Goal: Information Seeking & Learning: Learn about a topic

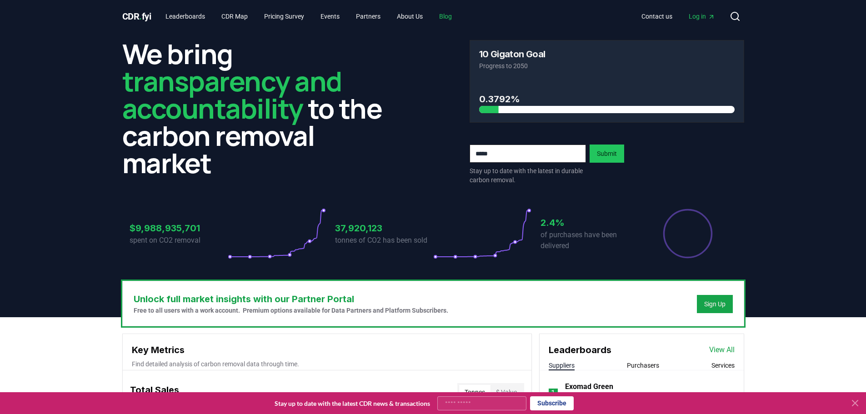
click at [459, 12] on link "Blog" at bounding box center [445, 16] width 27 height 16
click at [446, 15] on link "Blog" at bounding box center [445, 16] width 27 height 16
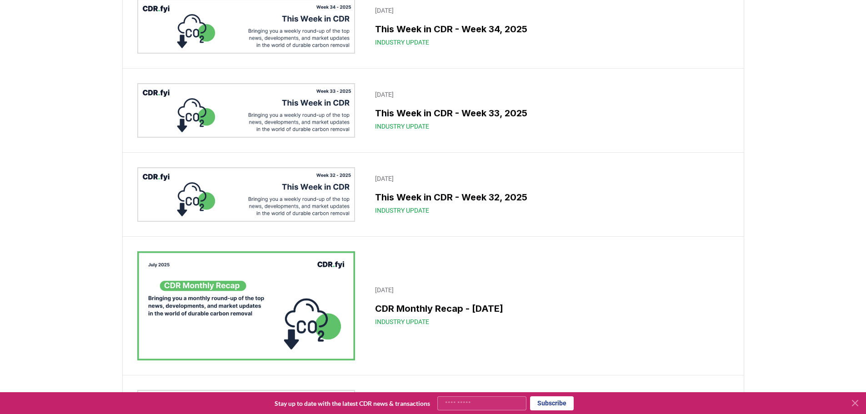
scroll to position [273, 0]
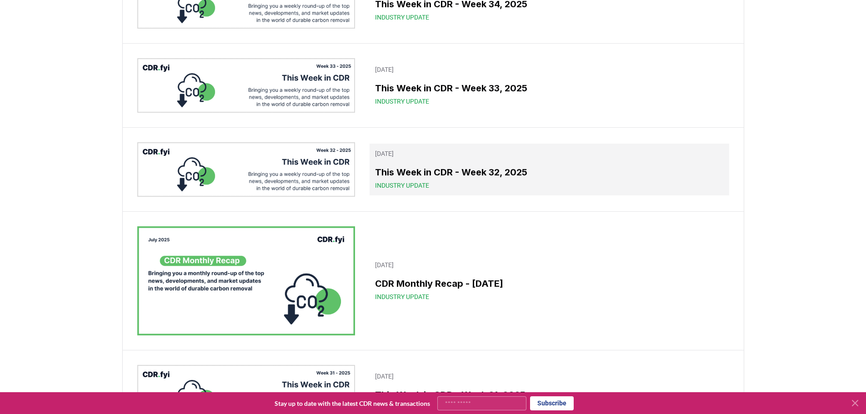
click at [403, 170] on h3 "This Week in CDR - Week 32, 2025" at bounding box center [549, 172] width 348 height 14
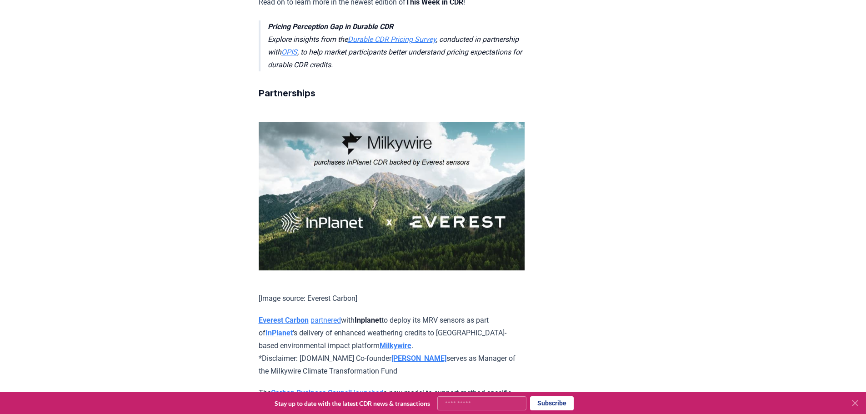
scroll to position [409, 0]
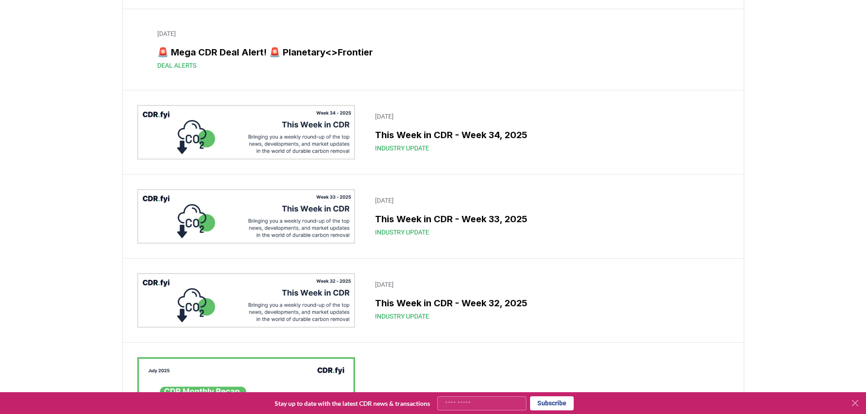
scroll to position [136, 0]
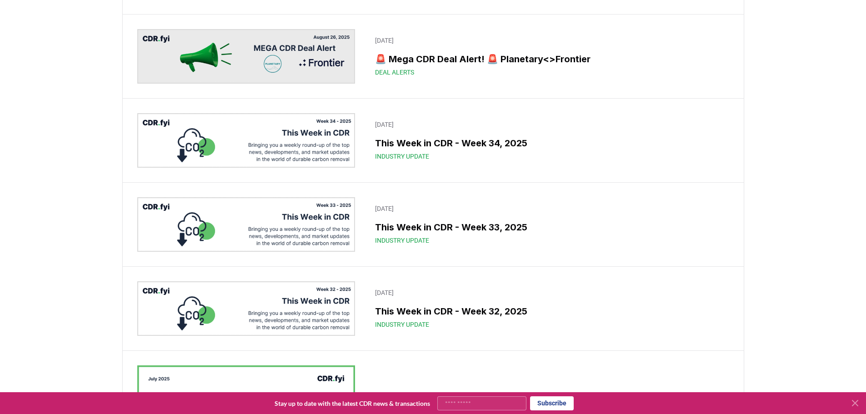
drag, startPoint x: 339, startPoint y: 144, endPoint x: 362, endPoint y: 146, distance: 22.8
click at [362, 146] on div "August 22, 2025 This Week in CDR - Week 34, 2025 Industry Update" at bounding box center [433, 141] width 621 height 84
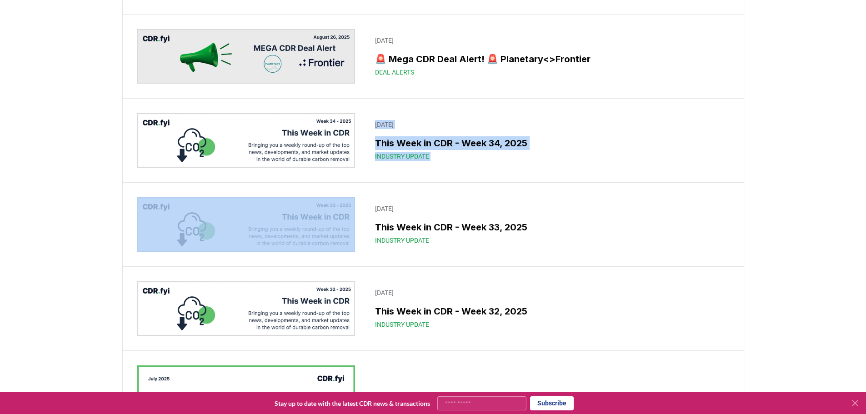
drag, startPoint x: 359, startPoint y: 134, endPoint x: 345, endPoint y: 204, distance: 71.8
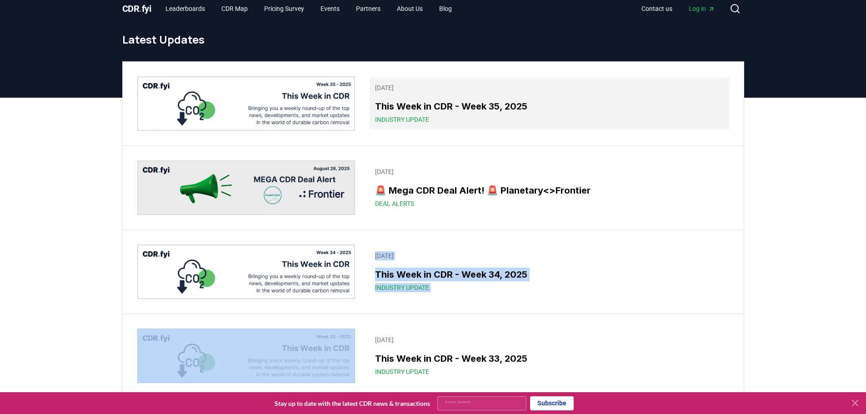
scroll to position [0, 0]
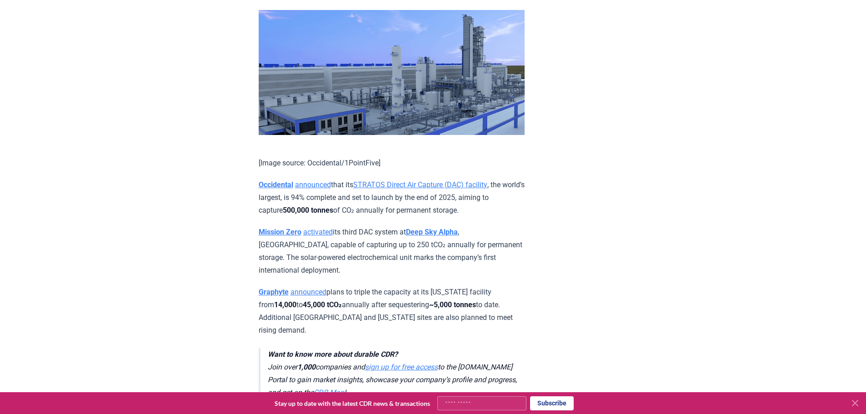
scroll to position [545, 0]
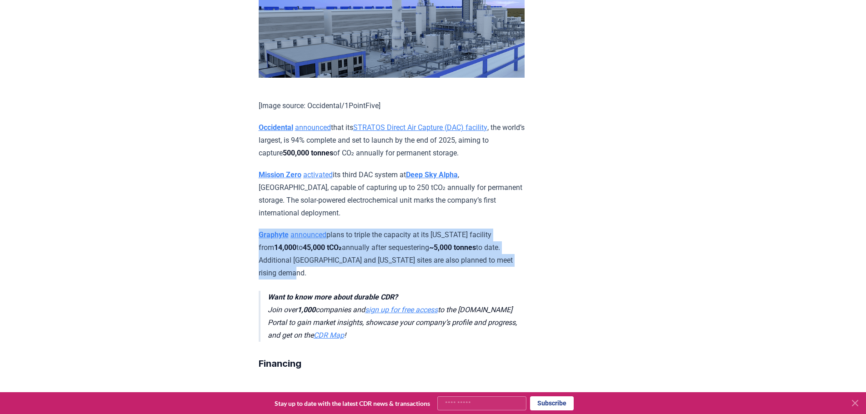
drag, startPoint x: 293, startPoint y: 273, endPoint x: 246, endPoint y: 235, distance: 59.8
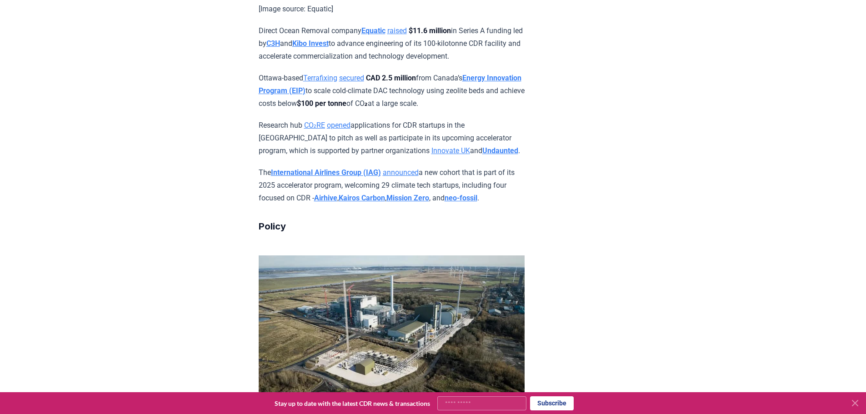
scroll to position [1091, 0]
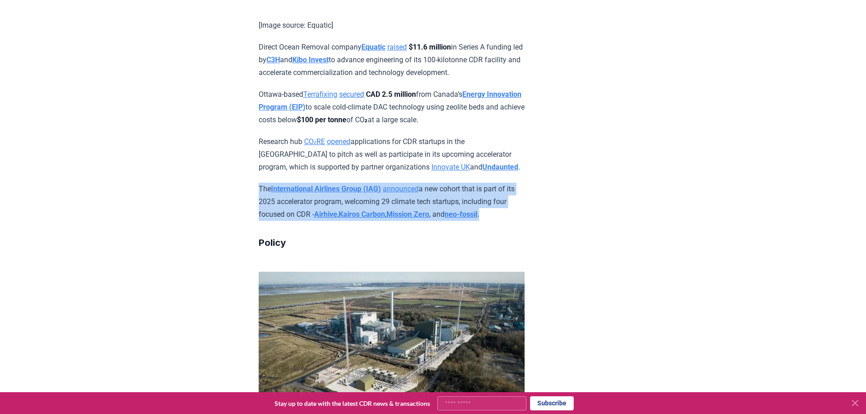
drag, startPoint x: 528, startPoint y: 222, endPoint x: 234, endPoint y: 191, distance: 295.8
click at [234, 191] on div "August 15, 2025 This Week in CDR - Week 33, 2025 We are back with another editi…" at bounding box center [433, 229] width 636 height 2575
copy p "The International Airlines Group (IAG) announced a new cohort that is part of i…"
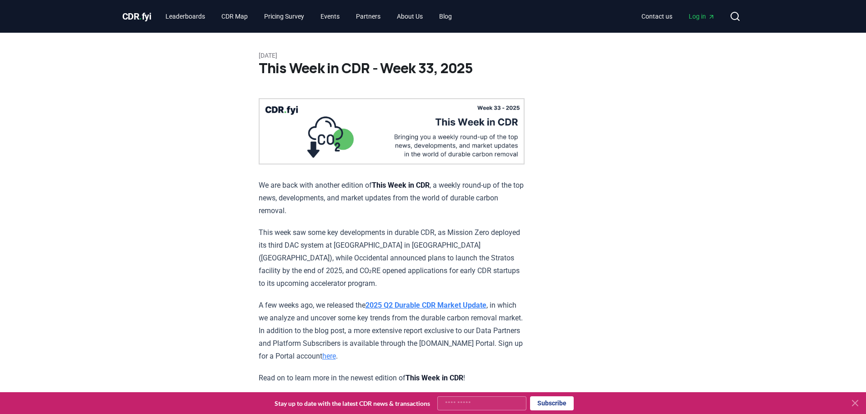
scroll to position [1081, 0]
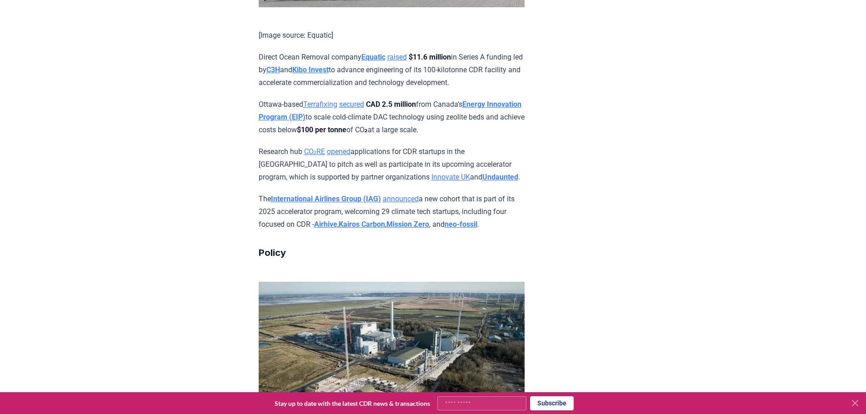
click at [410, 203] on link "announced" at bounding box center [401, 199] width 36 height 9
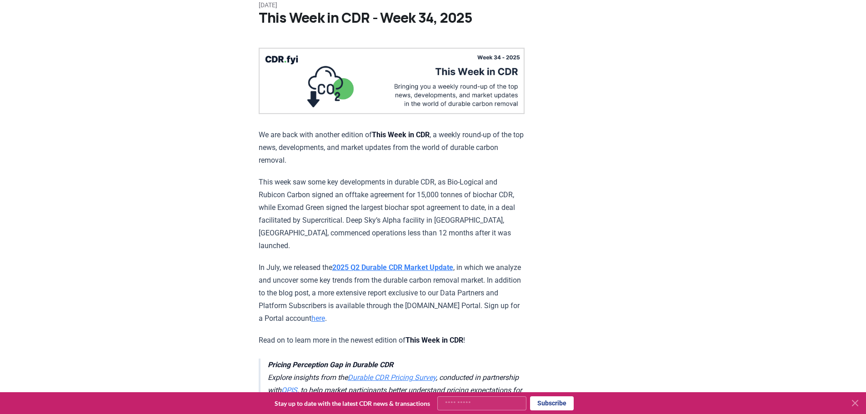
scroll to position [466, 0]
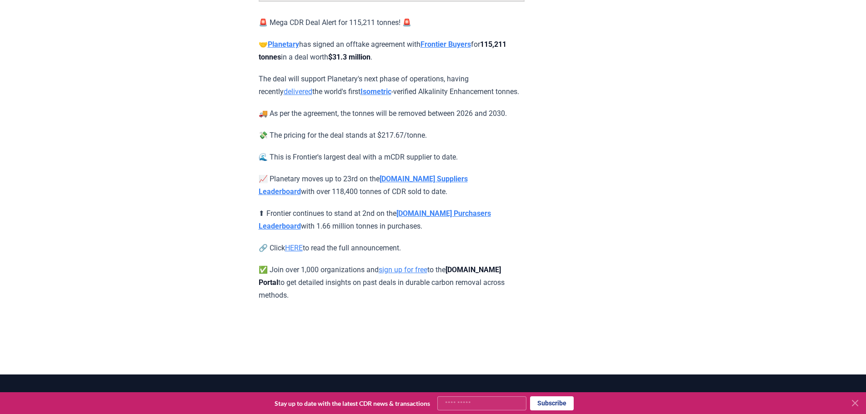
scroll to position [182, 0]
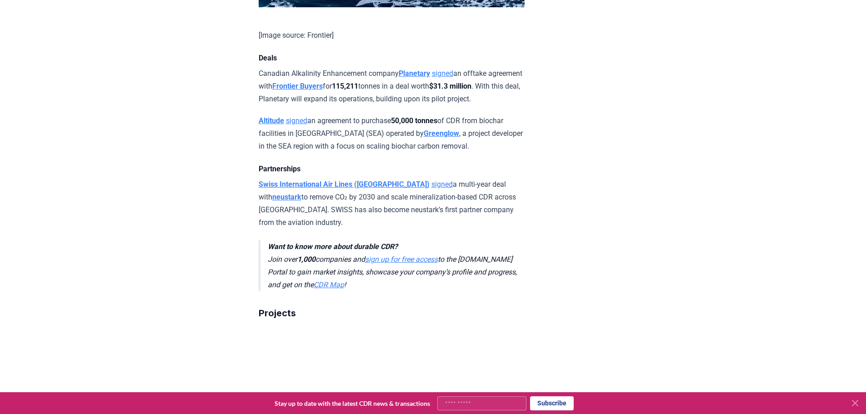
scroll to position [1776, 0]
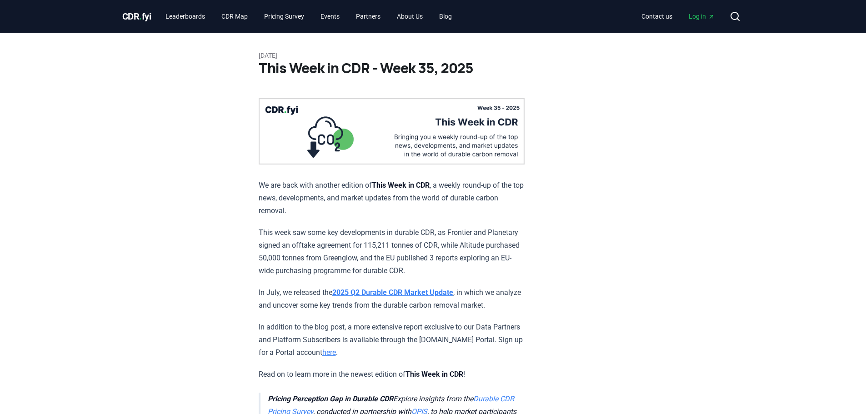
scroll to position [1776, 0]
